Goal: Navigation & Orientation: Find specific page/section

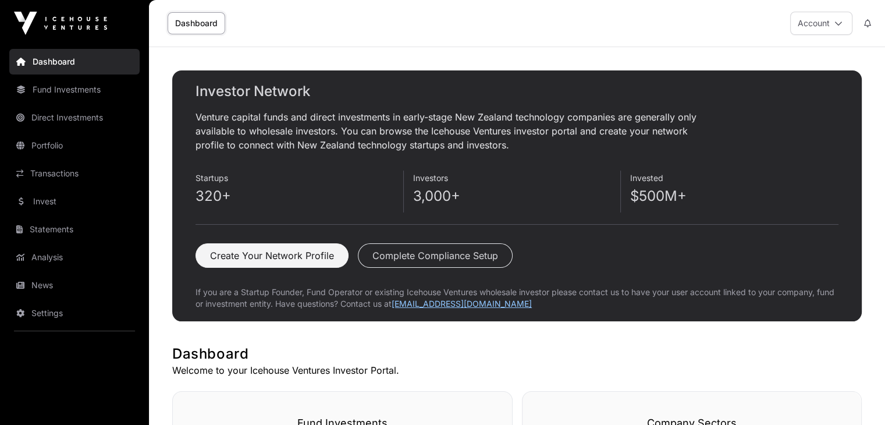
click at [79, 170] on link "Transactions" at bounding box center [74, 174] width 130 height 26
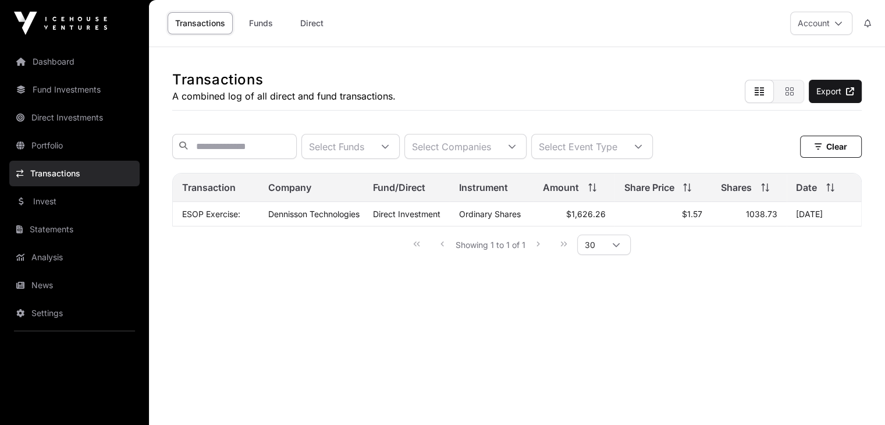
scroll to position [11, 0]
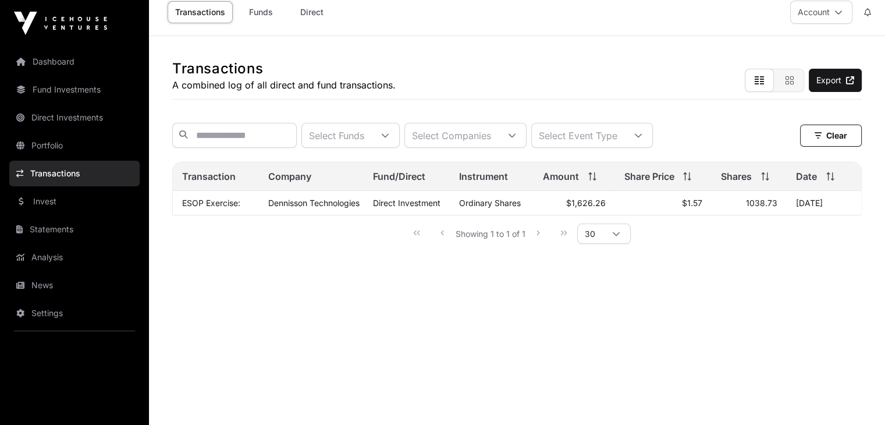
click at [67, 91] on link "Fund Investments" at bounding box center [74, 90] width 130 height 26
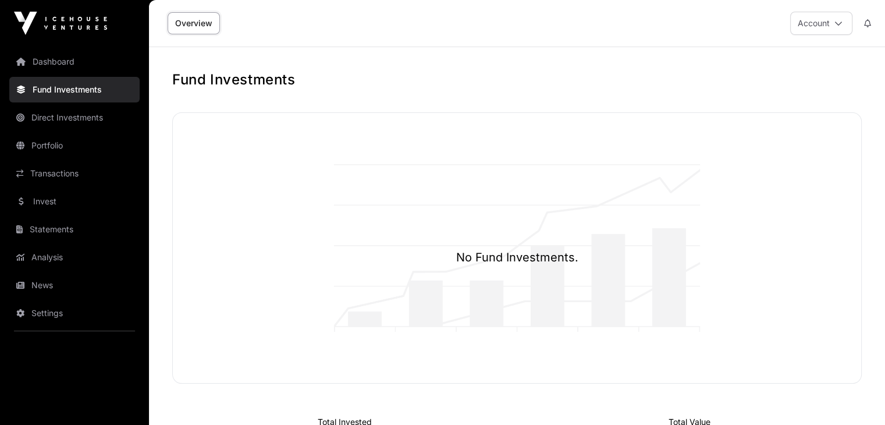
click at [63, 61] on link "Dashboard" at bounding box center [74, 62] width 130 height 26
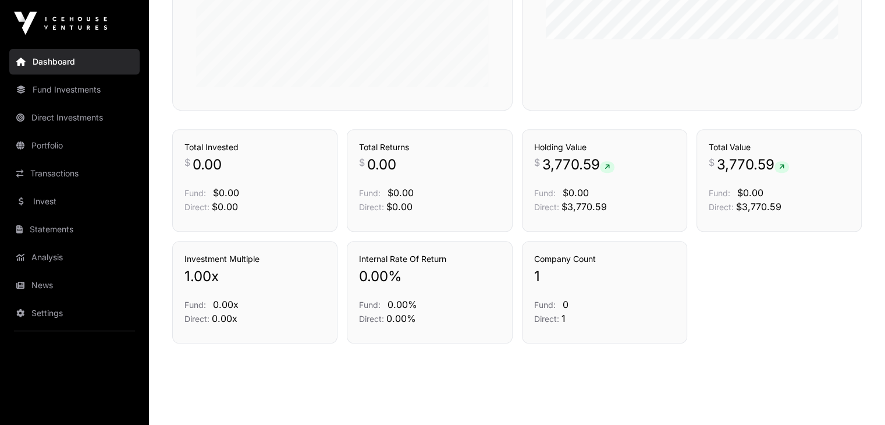
scroll to position [549, 0]
click at [73, 180] on link "Transactions" at bounding box center [74, 174] width 130 height 26
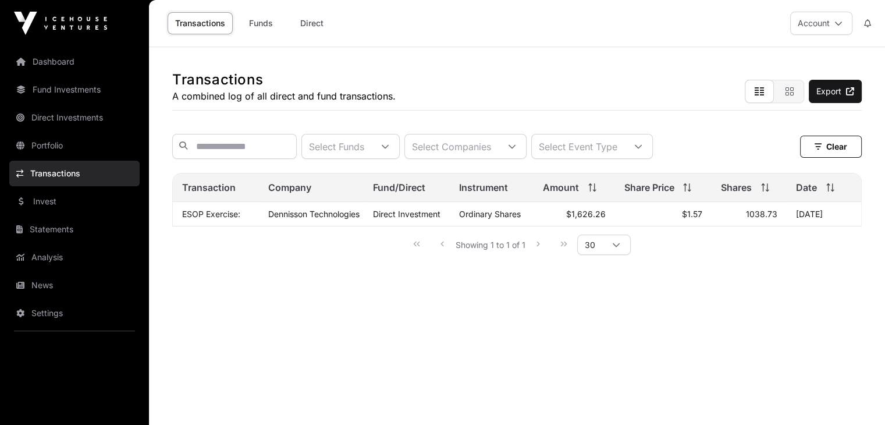
click at [71, 207] on link "Invest" at bounding box center [74, 202] width 130 height 26
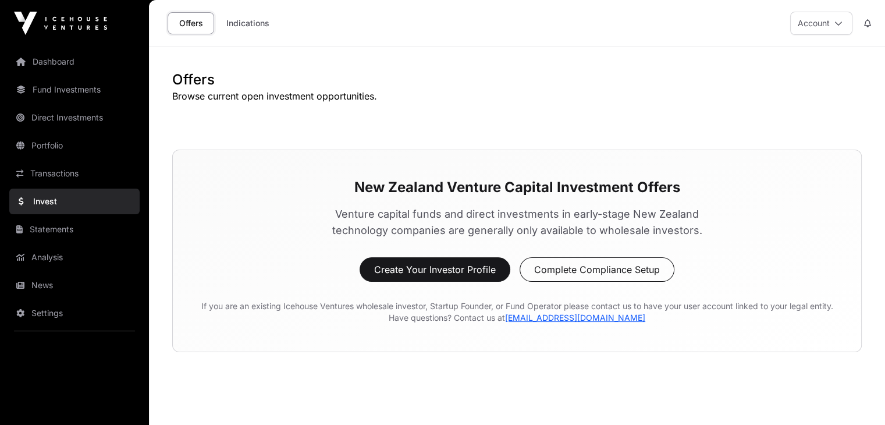
scroll to position [47, 0]
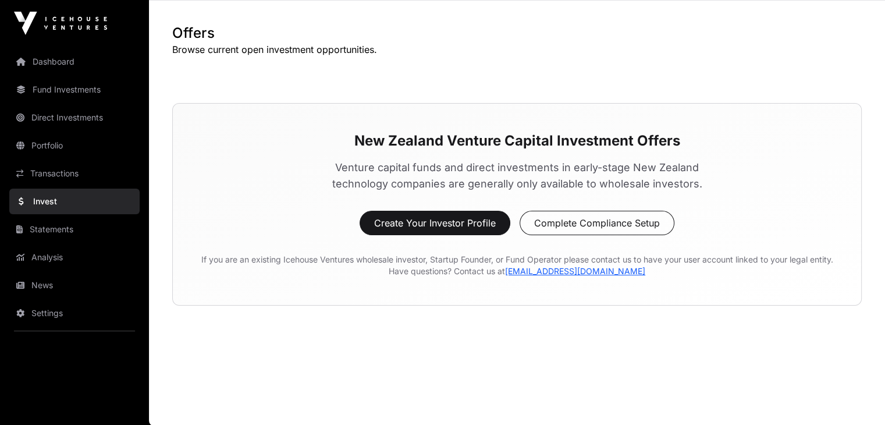
click at [73, 173] on link "Transactions" at bounding box center [74, 174] width 130 height 26
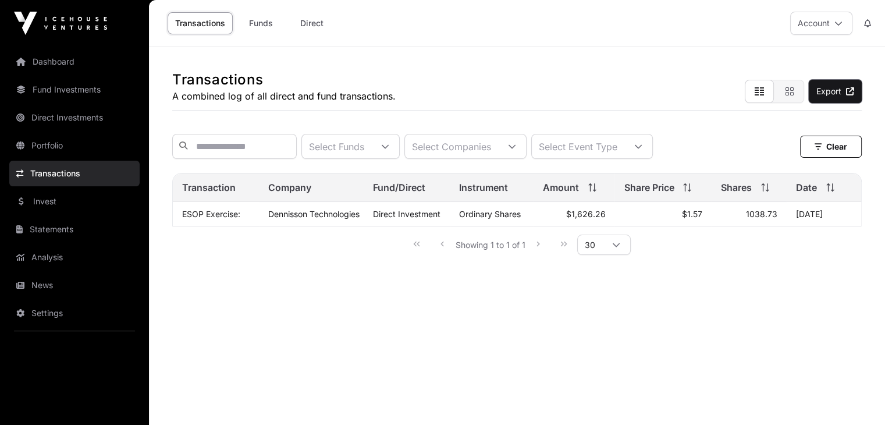
click at [833, 91] on link "Export" at bounding box center [835, 91] width 53 height 23
click at [260, 21] on link "Funds" at bounding box center [261, 23] width 47 height 22
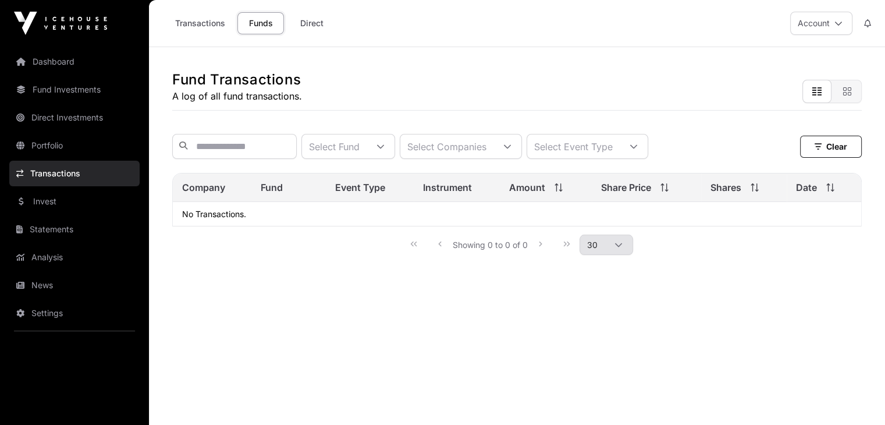
click at [211, 21] on link "Transactions" at bounding box center [200, 23] width 65 height 22
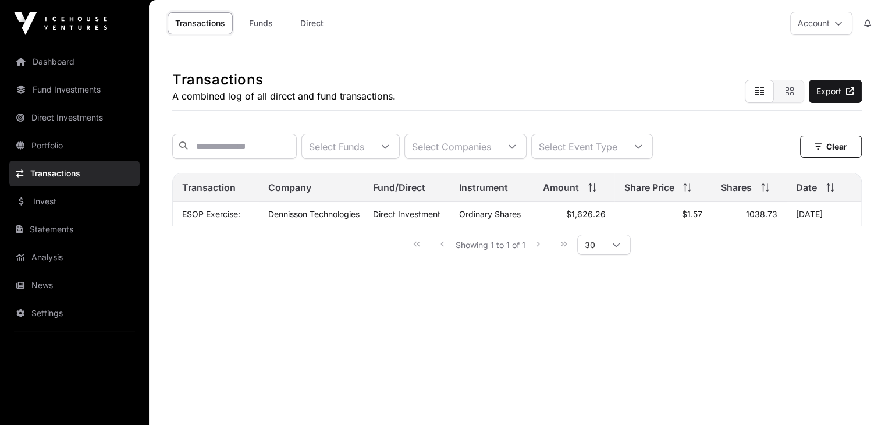
click at [389, 297] on main "Transactions A combined log of all direct and fund transactions. Export Select …" at bounding box center [517, 259] width 736 height 425
click at [72, 203] on link "Invest" at bounding box center [74, 202] width 130 height 26
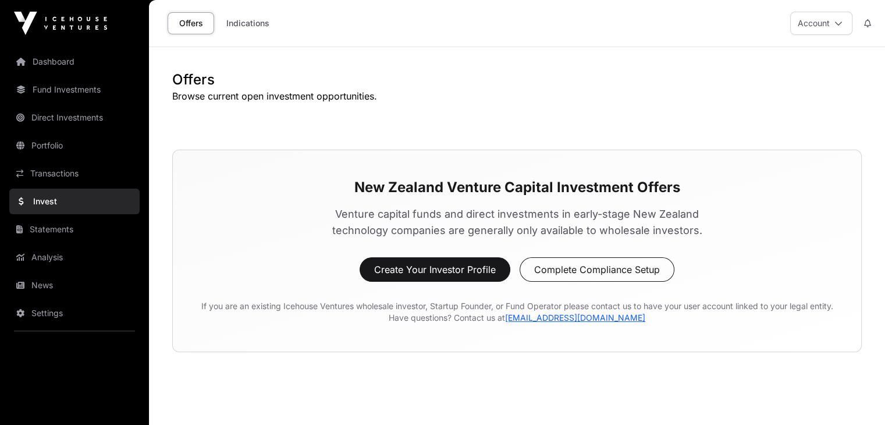
click at [74, 231] on link "Statements" at bounding box center [74, 230] width 130 height 26
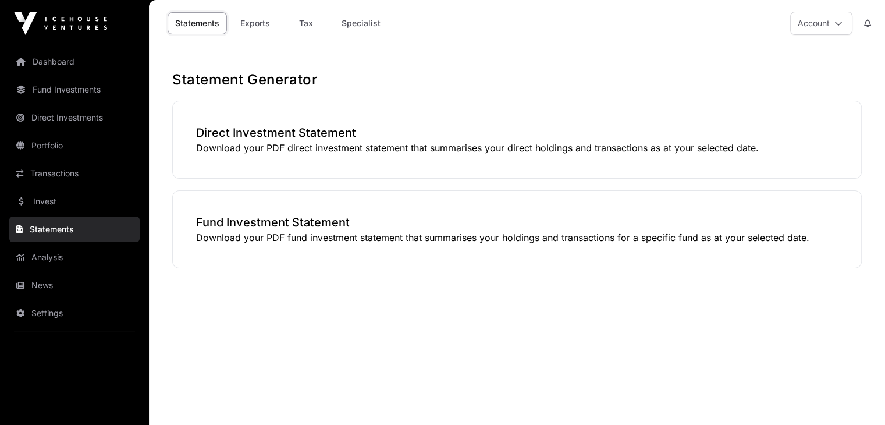
click at [282, 133] on h3 "Direct Investment Statement" at bounding box center [517, 133] width 642 height 16
click at [401, 152] on p "Download your PDF direct investment statement that summarises your direct holdi…" at bounding box center [517, 148] width 642 height 14
click at [238, 133] on h3 "Direct Investment Statement" at bounding box center [517, 133] width 642 height 16
click at [258, 144] on p "Download your PDF direct investment statement that summarises your direct holdi…" at bounding box center [517, 148] width 642 height 14
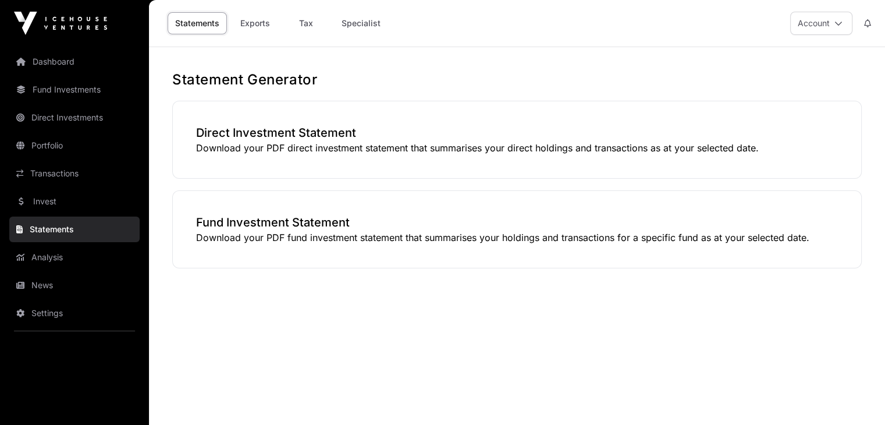
click at [288, 239] on p "Download your PDF fund investment statement that summarises your holdings and t…" at bounding box center [517, 238] width 642 height 14
click at [254, 28] on link "Exports" at bounding box center [255, 23] width 47 height 22
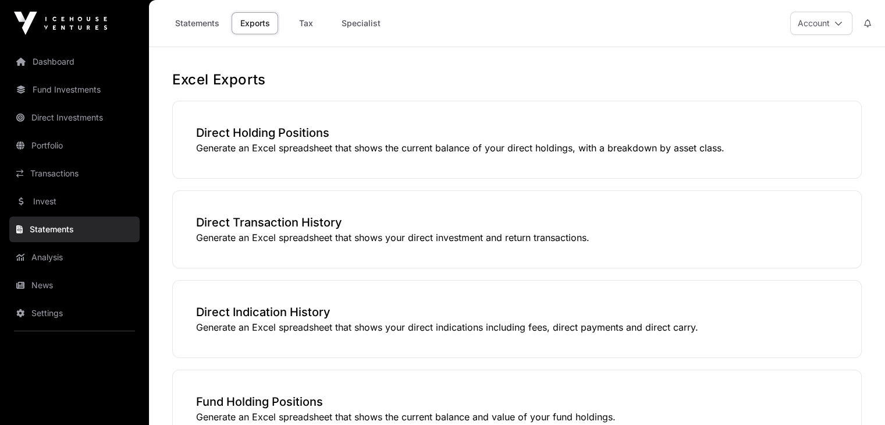
click at [313, 138] on h3 "Direct Holding Positions" at bounding box center [517, 133] width 642 height 16
click at [299, 13] on link "Tax" at bounding box center [306, 23] width 47 height 22
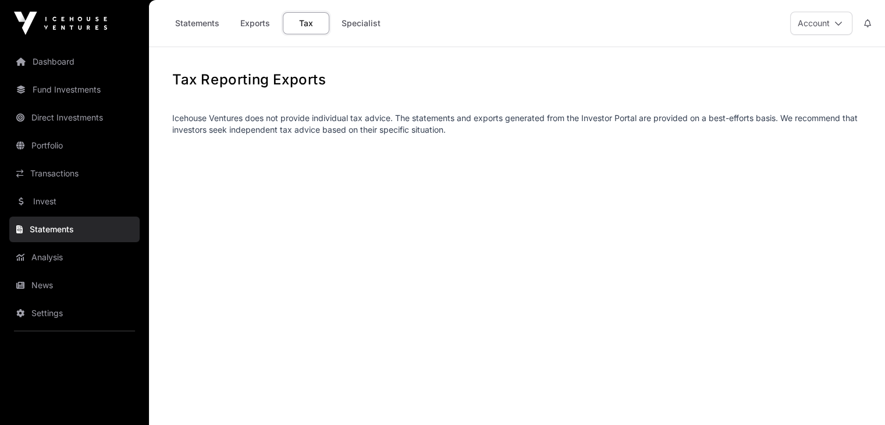
click at [392, 16] on div "Statements Exports Tax Specialist" at bounding box center [275, 23] width 239 height 36
click at [371, 23] on link "Specialist" at bounding box center [361, 23] width 54 height 22
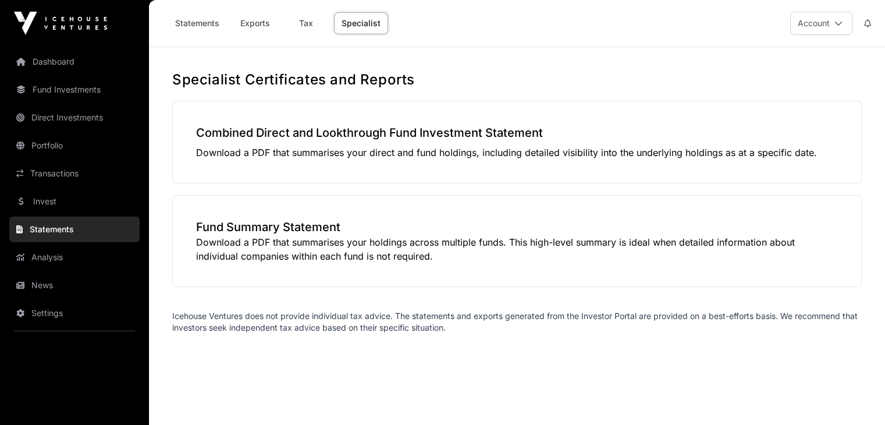
click at [307, 154] on p "Download a PDF that summarises your direct and fund holdings, including detaile…" at bounding box center [517, 153] width 642 height 14
click at [97, 247] on link "Analysis" at bounding box center [74, 258] width 130 height 26
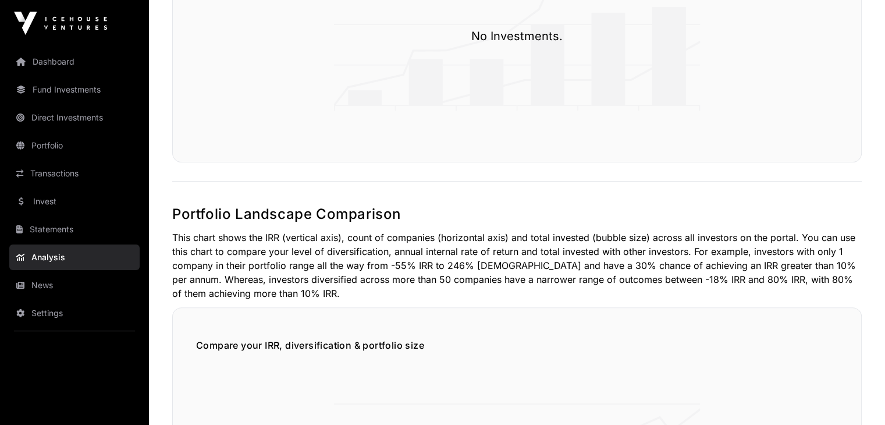
scroll to position [338, 0]
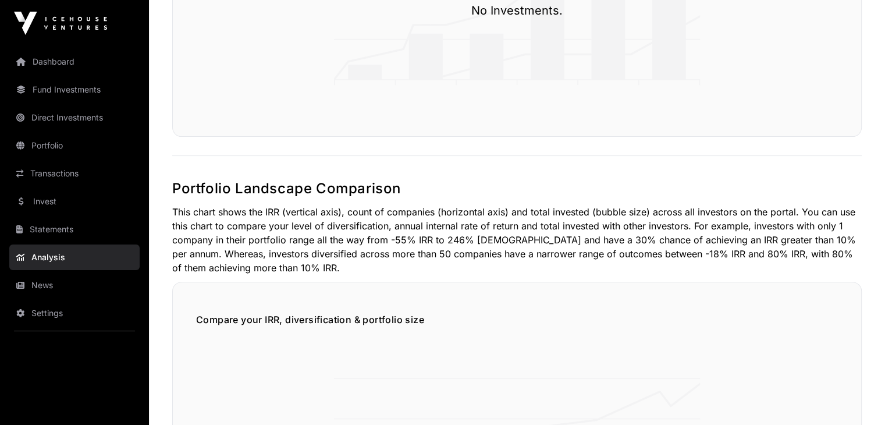
click at [65, 285] on link "News" at bounding box center [74, 285] width 130 height 26
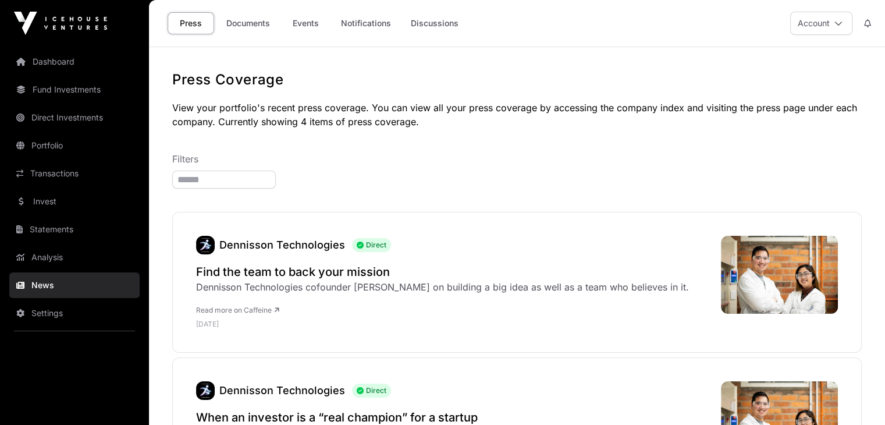
click at [56, 316] on link "Settings" at bounding box center [74, 313] width 130 height 26
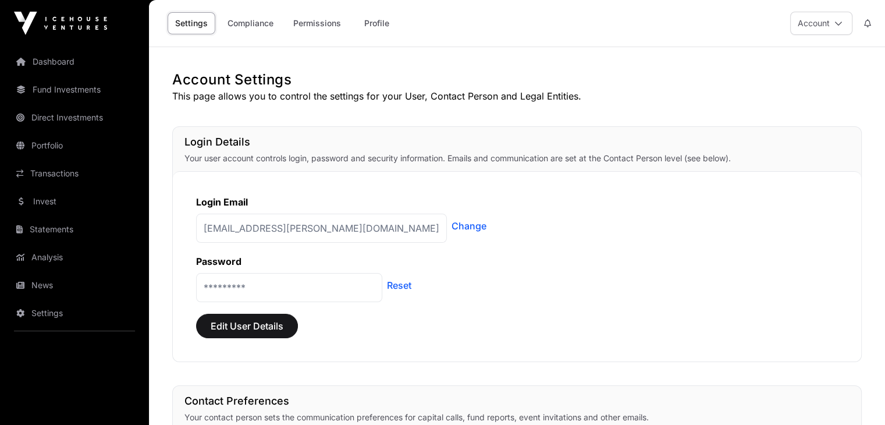
click at [47, 182] on link "Transactions" at bounding box center [74, 174] width 130 height 26
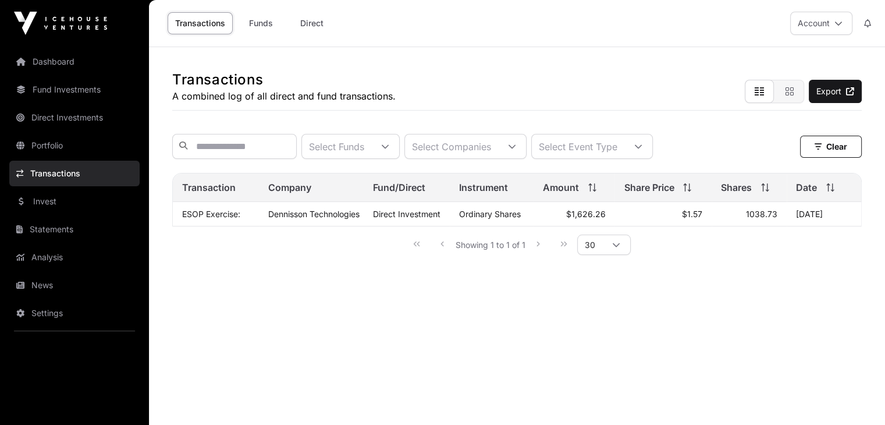
click at [54, 119] on link "Direct Investments" at bounding box center [74, 118] width 130 height 26
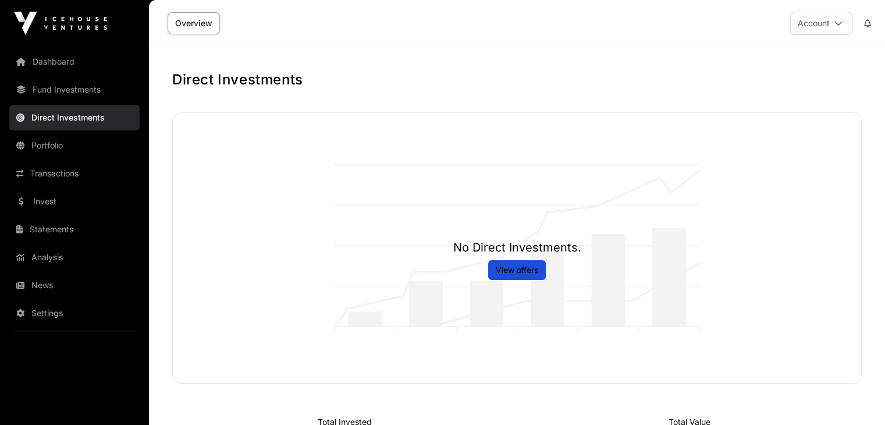
click at [67, 95] on link "Fund Investments" at bounding box center [74, 90] width 130 height 26
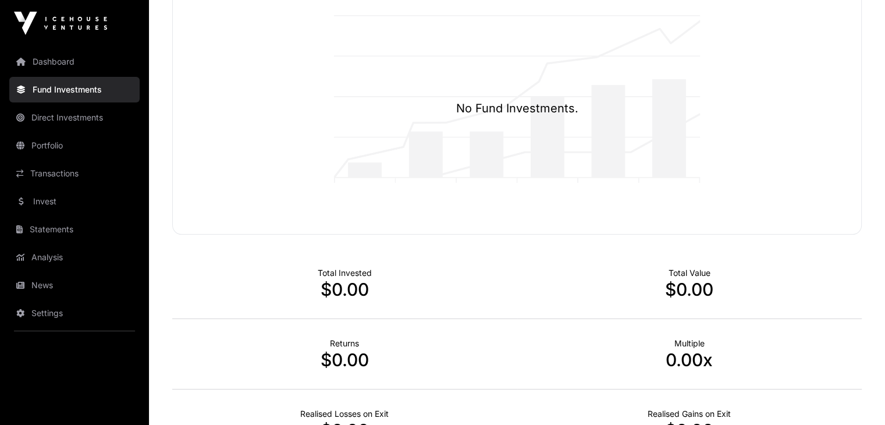
scroll to position [281, 0]
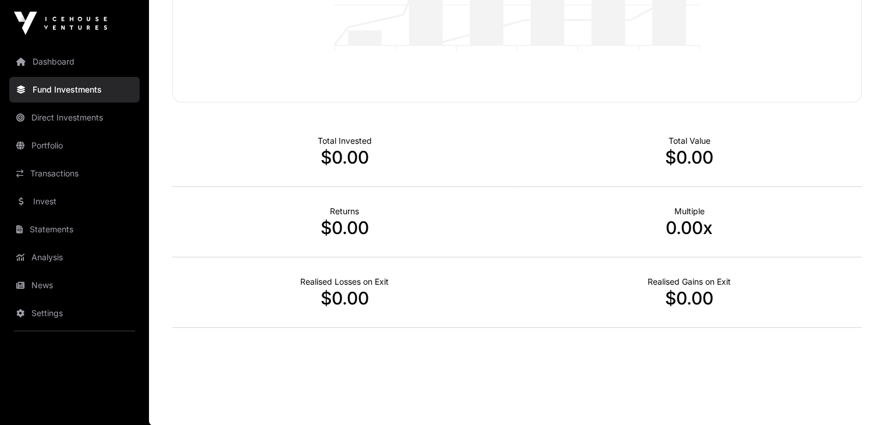
click at [54, 124] on link "Direct Investments" at bounding box center [74, 118] width 130 height 26
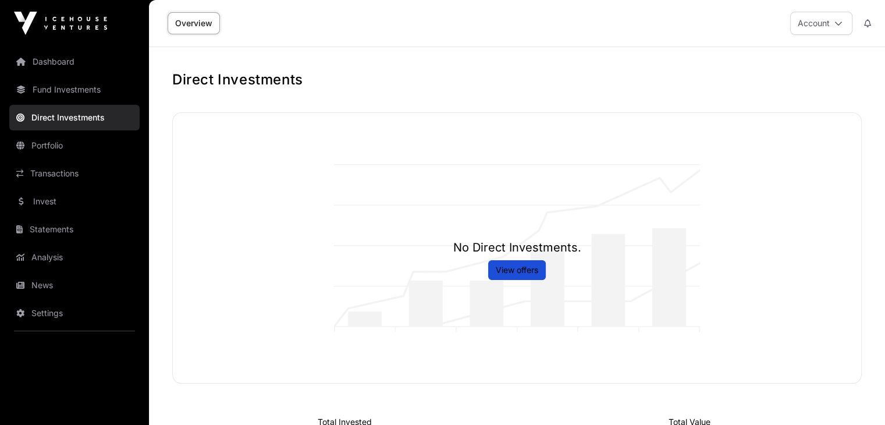
scroll to position [281, 0]
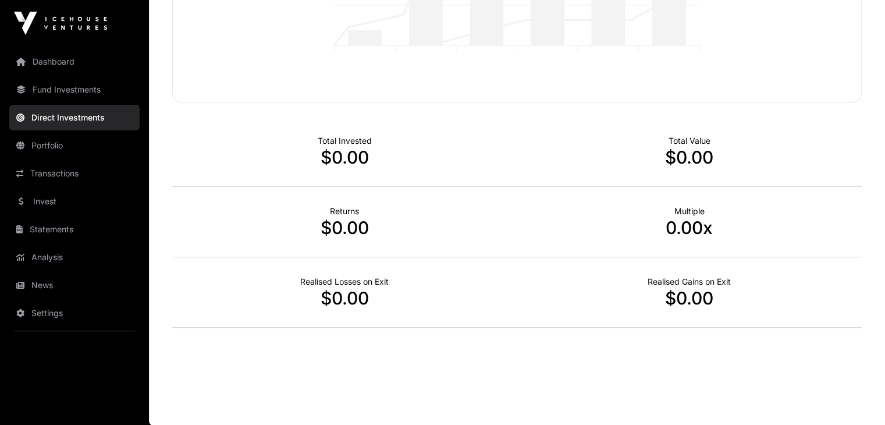
click at [88, 172] on link "Transactions" at bounding box center [74, 174] width 130 height 26
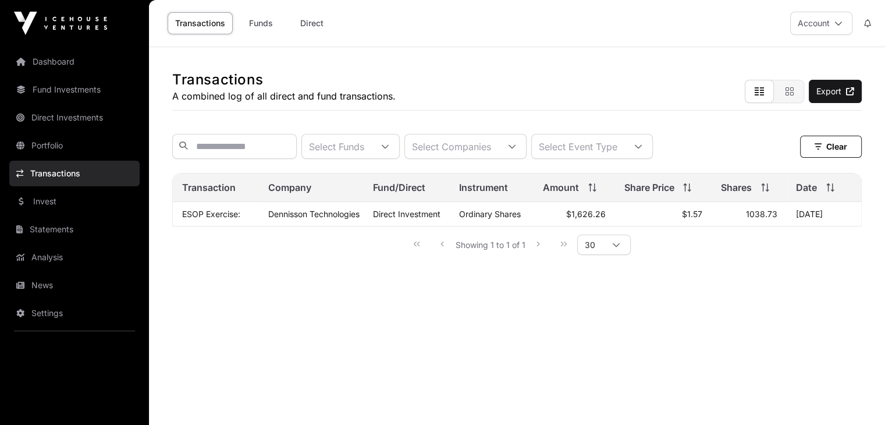
click at [79, 145] on link "Portfolio" at bounding box center [74, 146] width 130 height 26
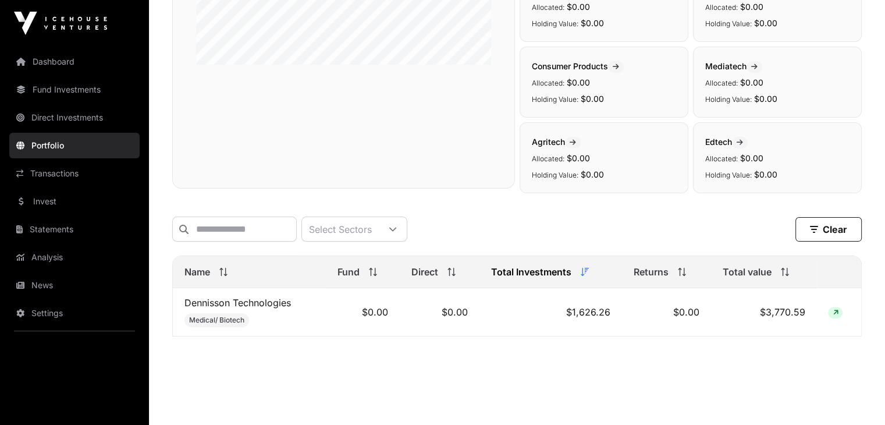
scroll to position [299, 0]
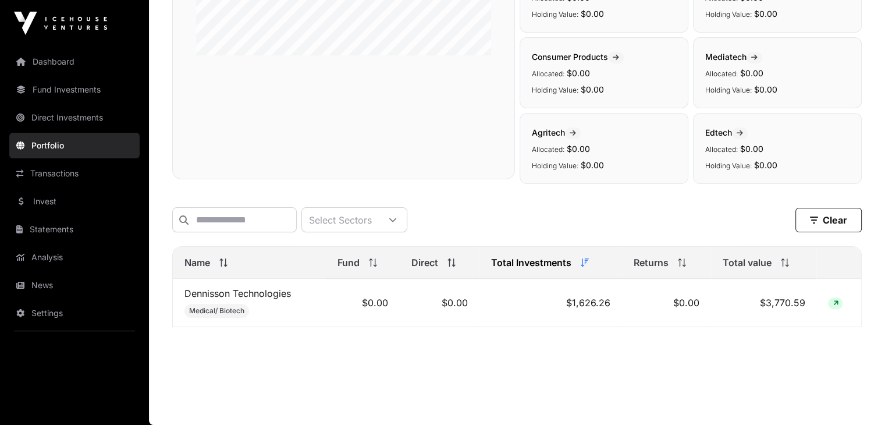
click at [836, 300] on icon at bounding box center [835, 303] width 5 height 7
click at [72, 204] on link "Invest" at bounding box center [74, 202] width 130 height 26
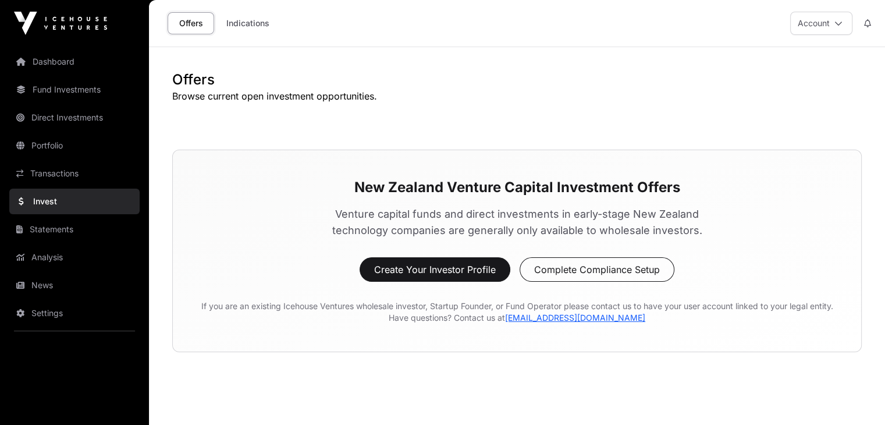
click at [88, 173] on link "Transactions" at bounding box center [74, 174] width 130 height 26
